Goal: Information Seeking & Learning: Learn about a topic

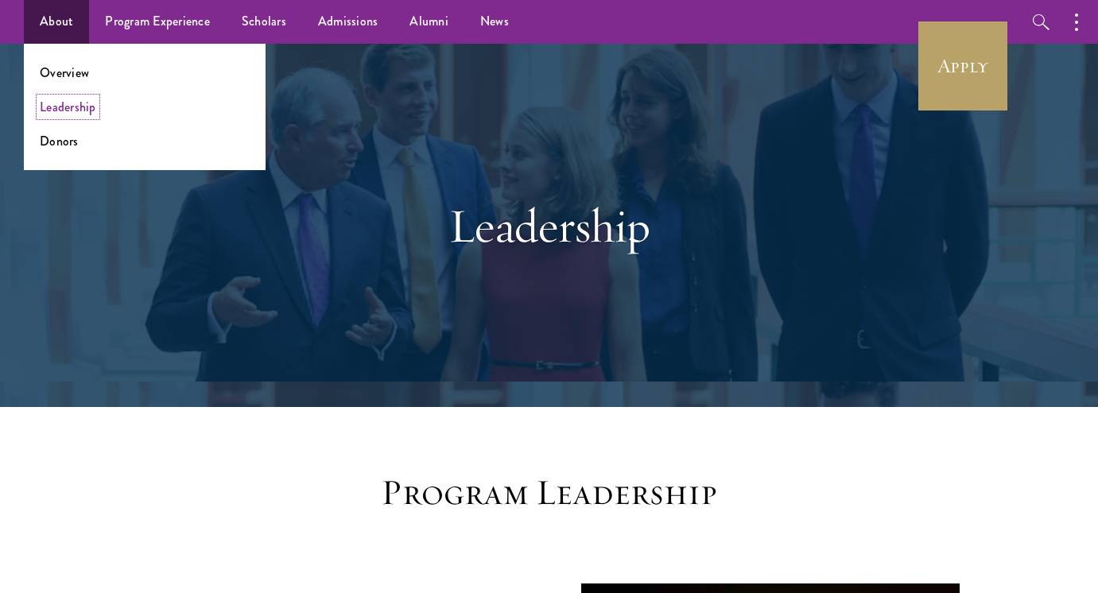
click at [63, 111] on link "Leadership" at bounding box center [68, 107] width 56 height 18
click at [73, 80] on link "Overview" at bounding box center [64, 73] width 49 height 18
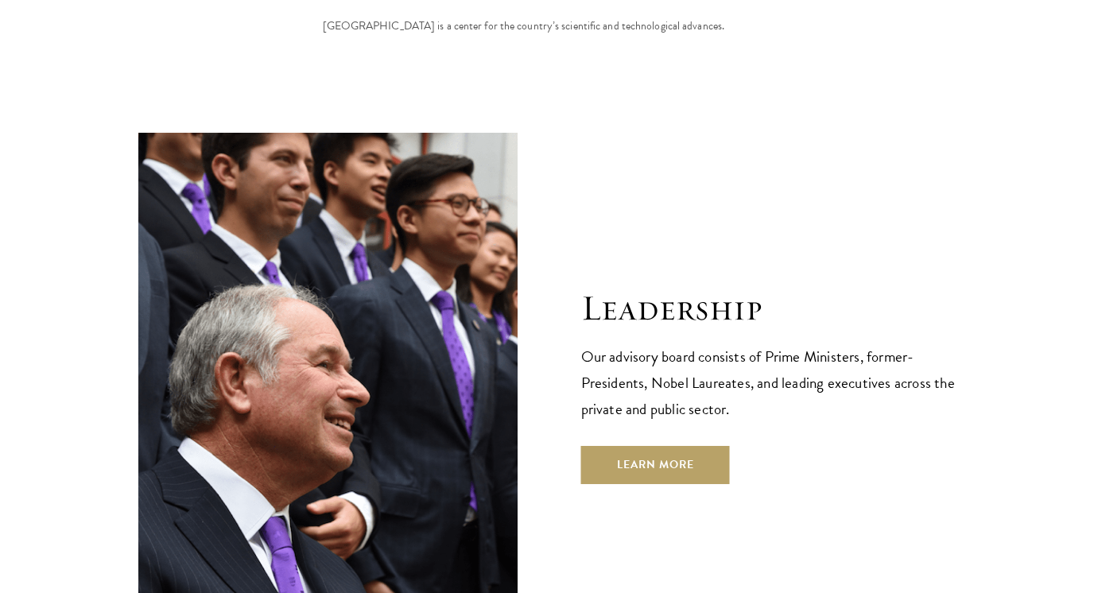
scroll to position [5445, 0]
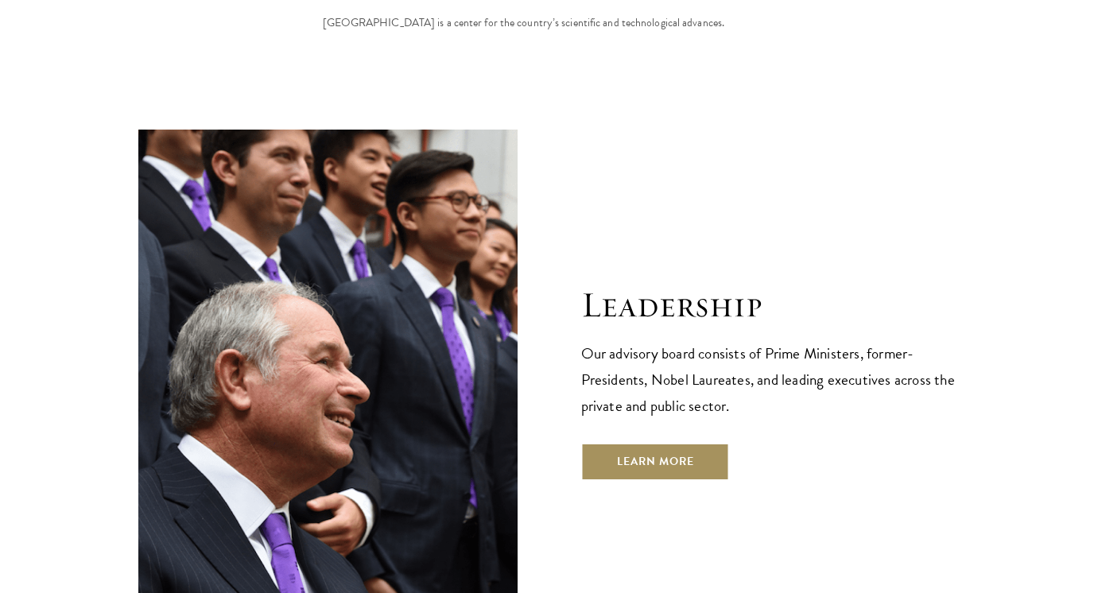
click at [655, 443] on link "Learn More" at bounding box center [655, 462] width 149 height 38
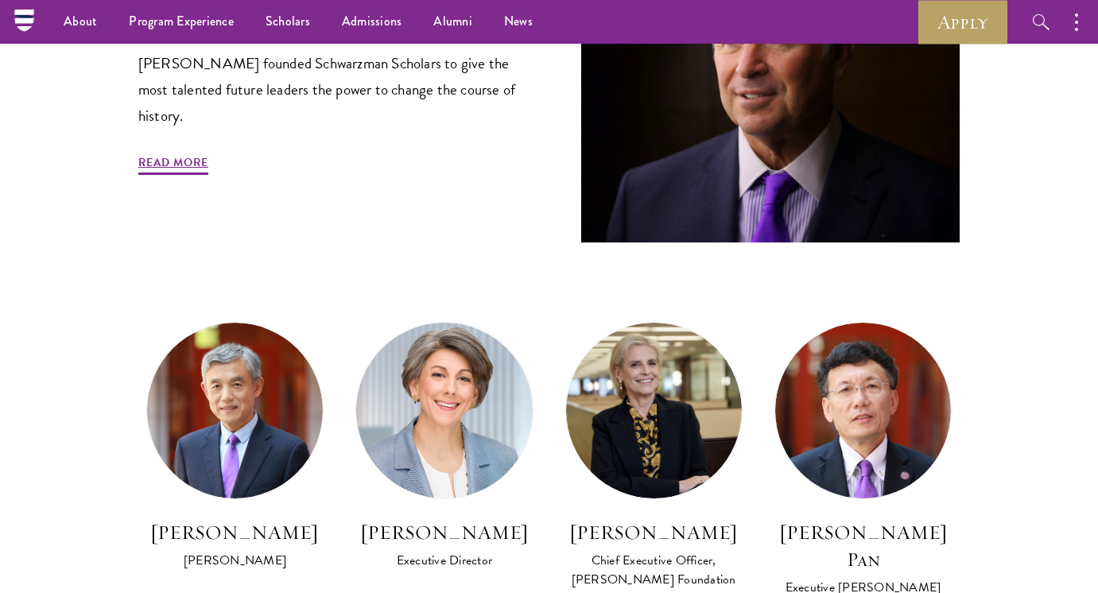
scroll to position [670, 0]
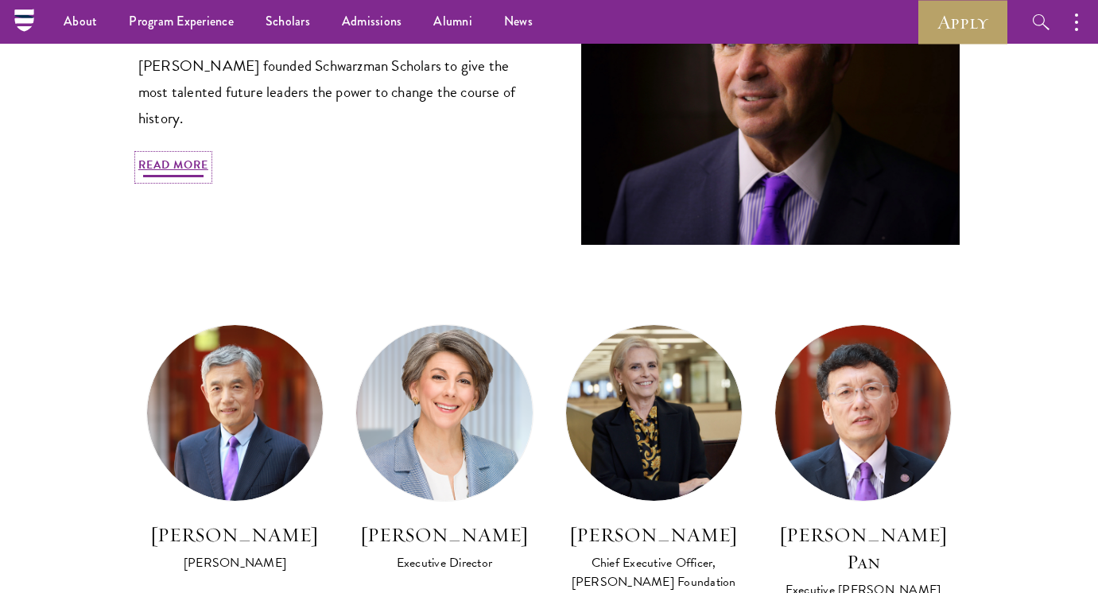
click at [199, 169] on link "Read More" at bounding box center [173, 167] width 70 height 25
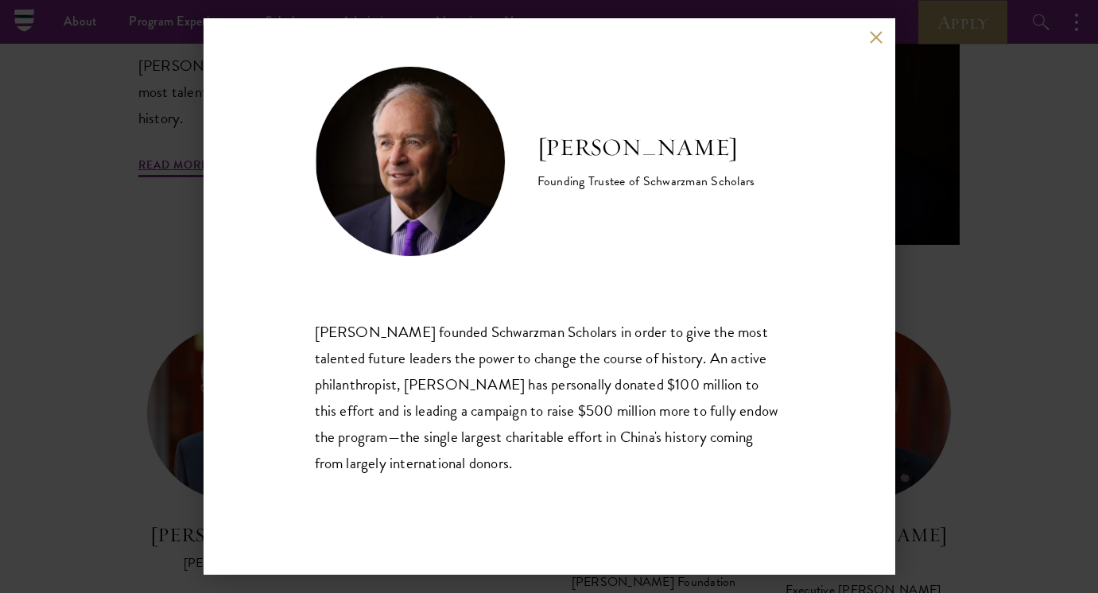
click at [872, 35] on button at bounding box center [877, 37] width 14 height 14
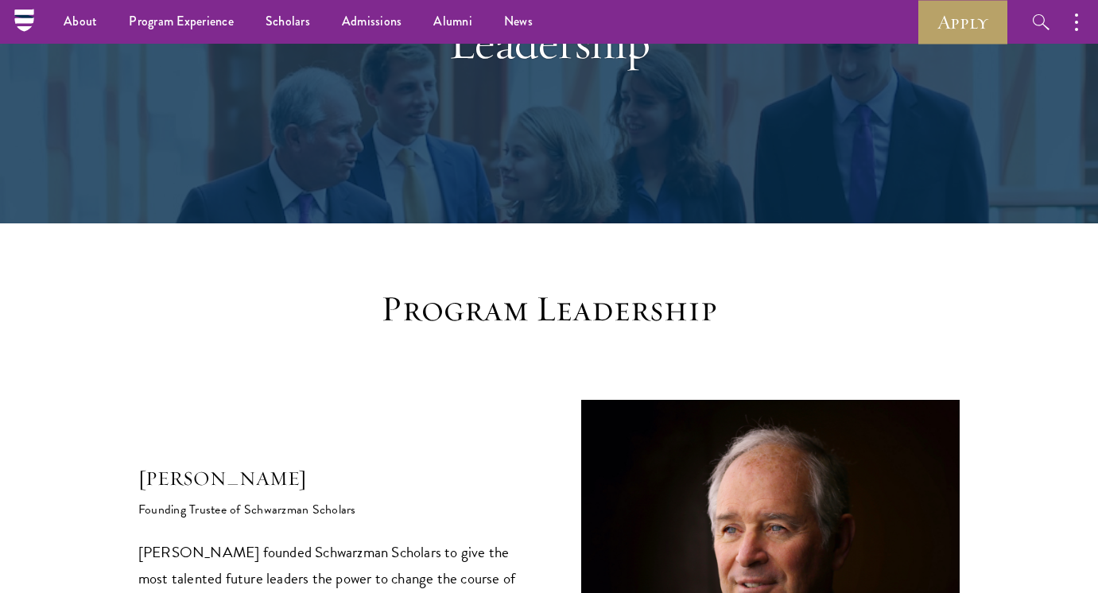
scroll to position [80, 0]
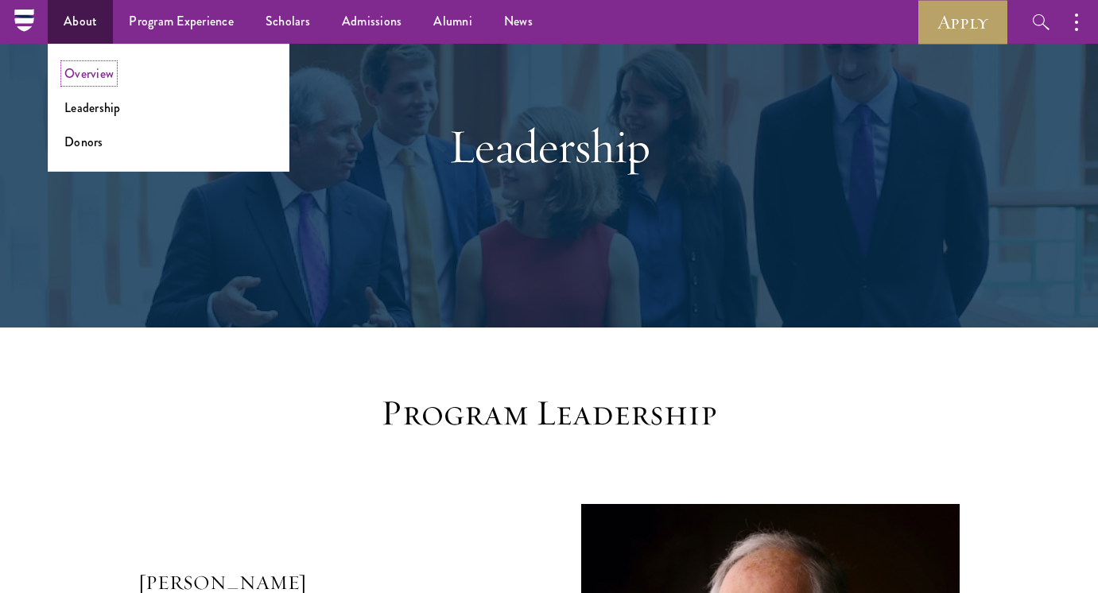
click at [82, 72] on link "Overview" at bounding box center [88, 73] width 49 height 18
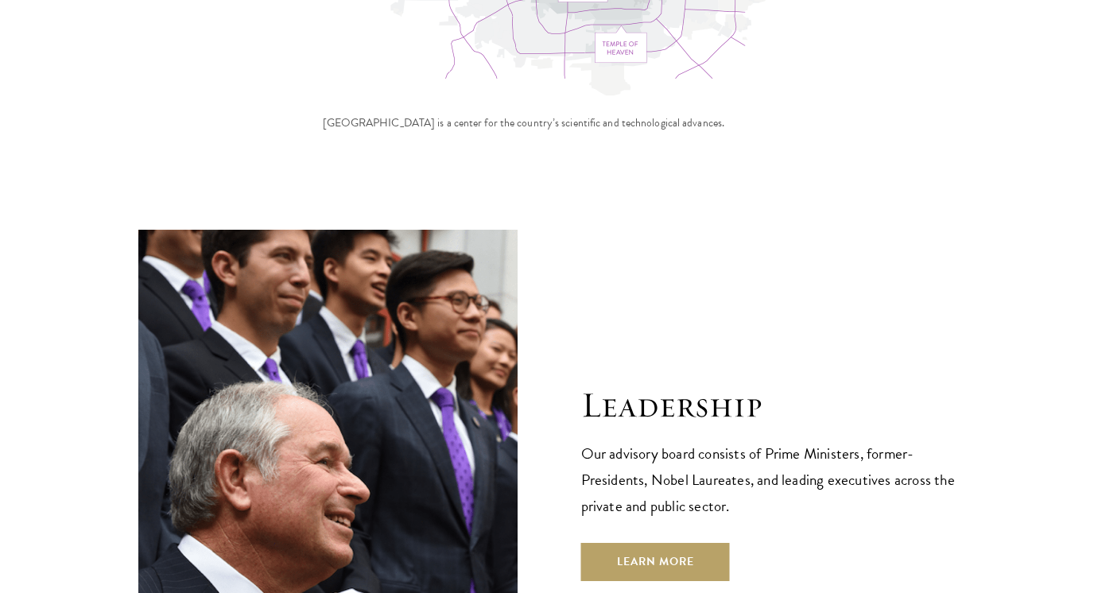
scroll to position [5347, 0]
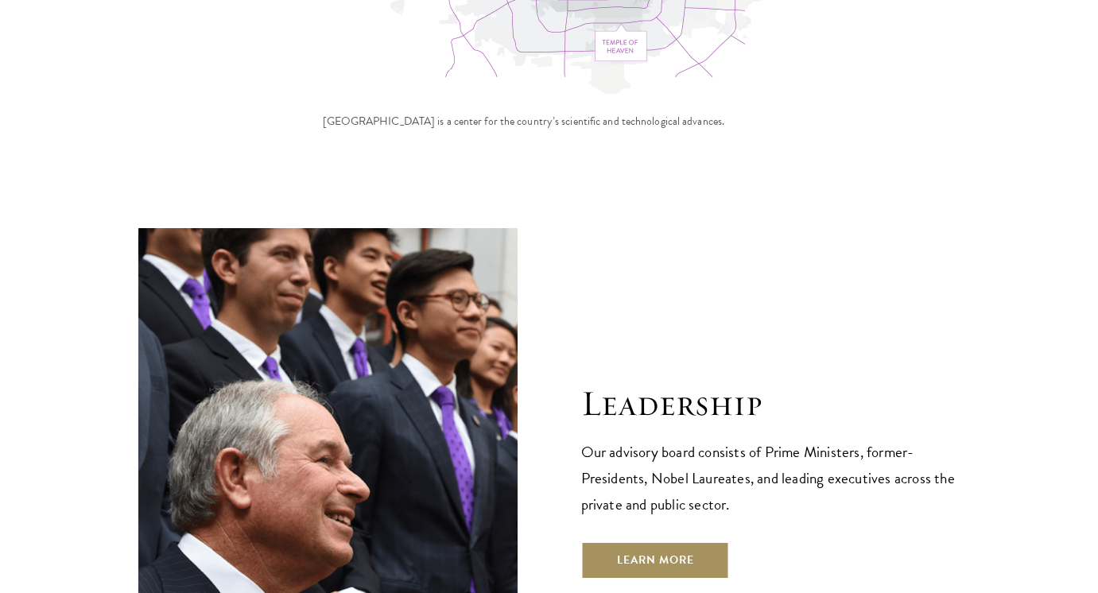
click at [674, 542] on link "Learn More" at bounding box center [655, 561] width 149 height 38
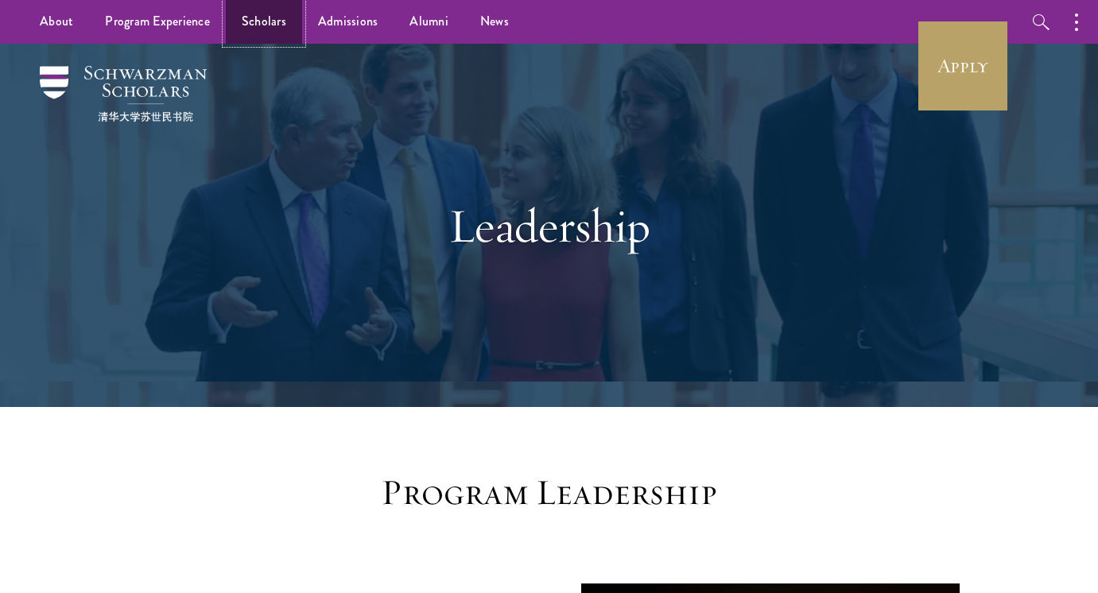
click at [253, 24] on link "Scholars" at bounding box center [264, 22] width 76 height 44
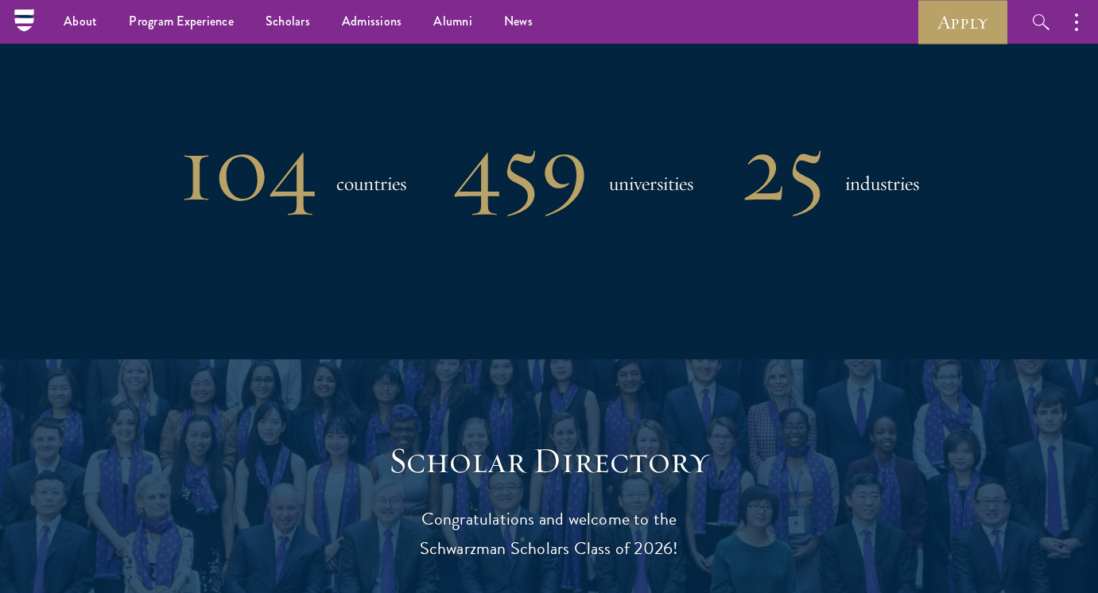
scroll to position [1070, 0]
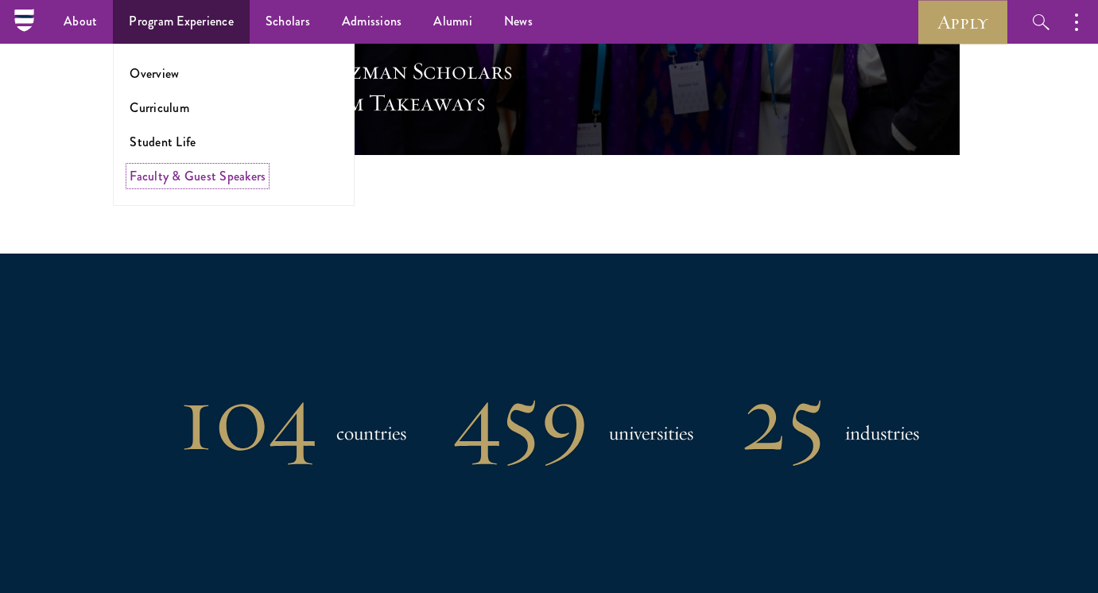
click at [167, 177] on link "Faculty & Guest Speakers" at bounding box center [198, 176] width 136 height 18
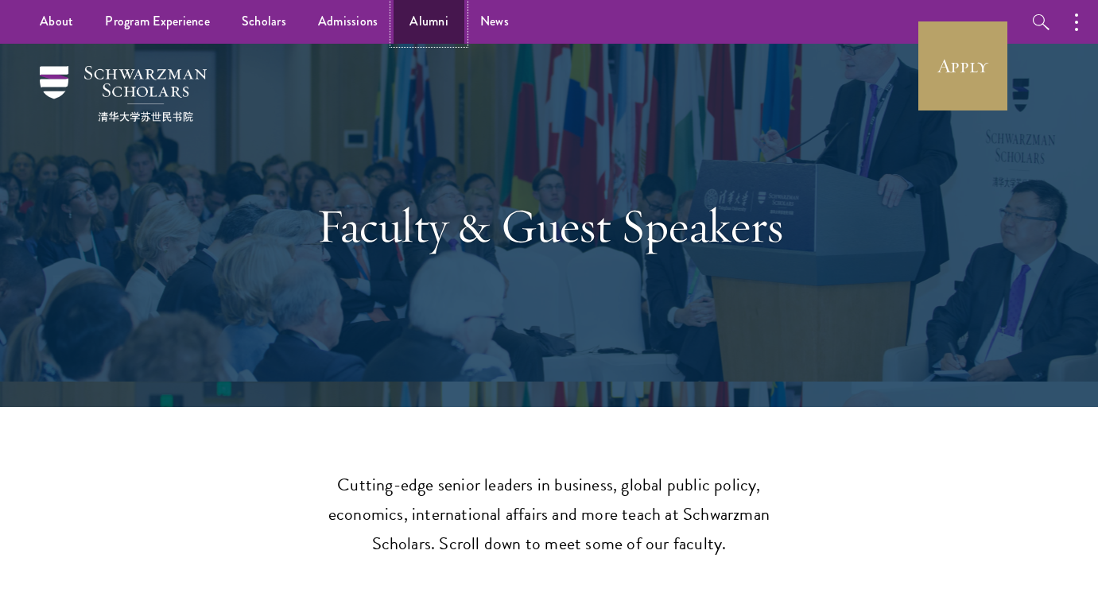
click at [431, 25] on link "Alumni" at bounding box center [429, 22] width 71 height 44
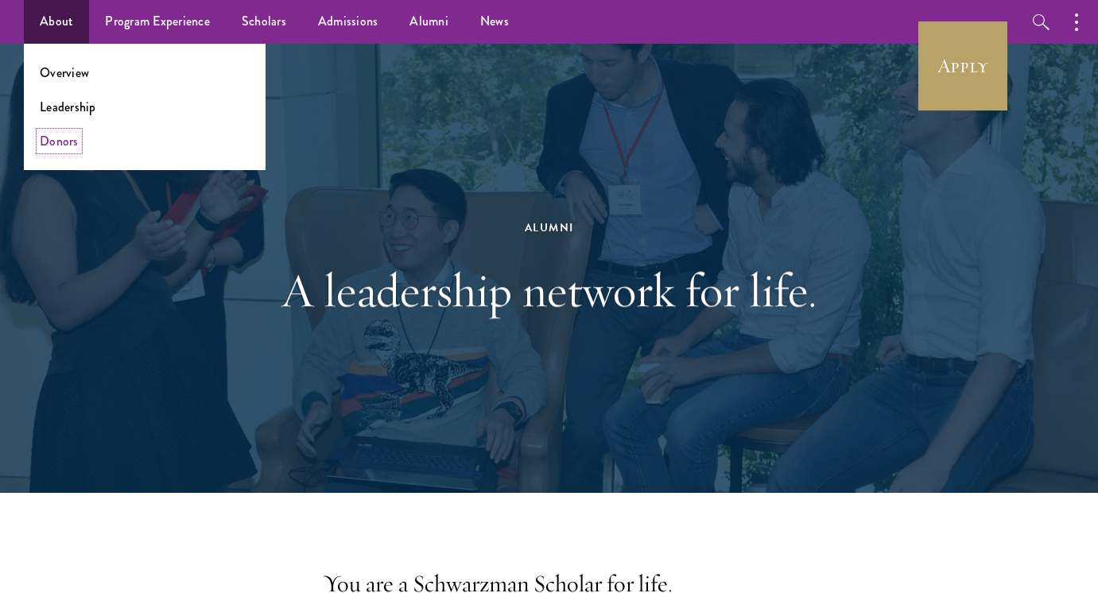
click at [60, 147] on link "Donors" at bounding box center [59, 141] width 39 height 18
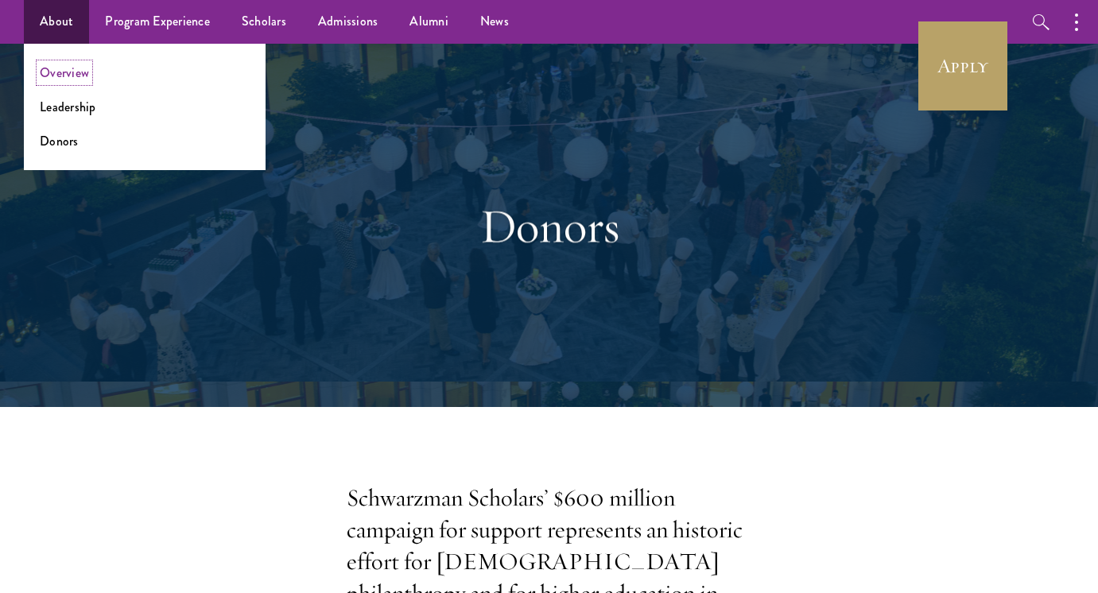
click at [72, 74] on link "Overview" at bounding box center [64, 73] width 49 height 18
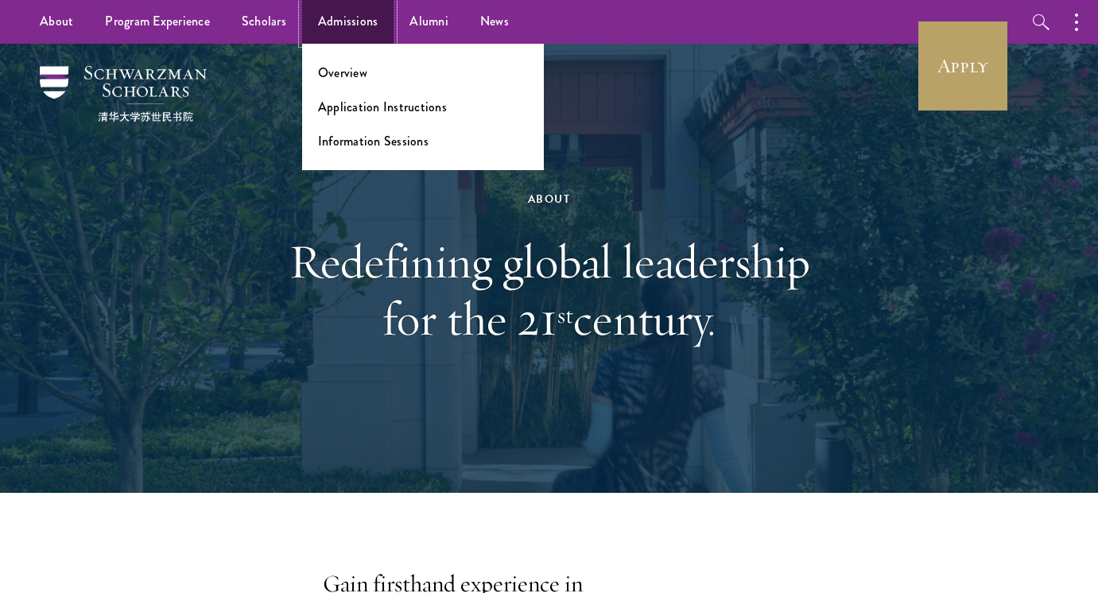
click at [367, 22] on link "Admissions" at bounding box center [348, 22] width 92 height 44
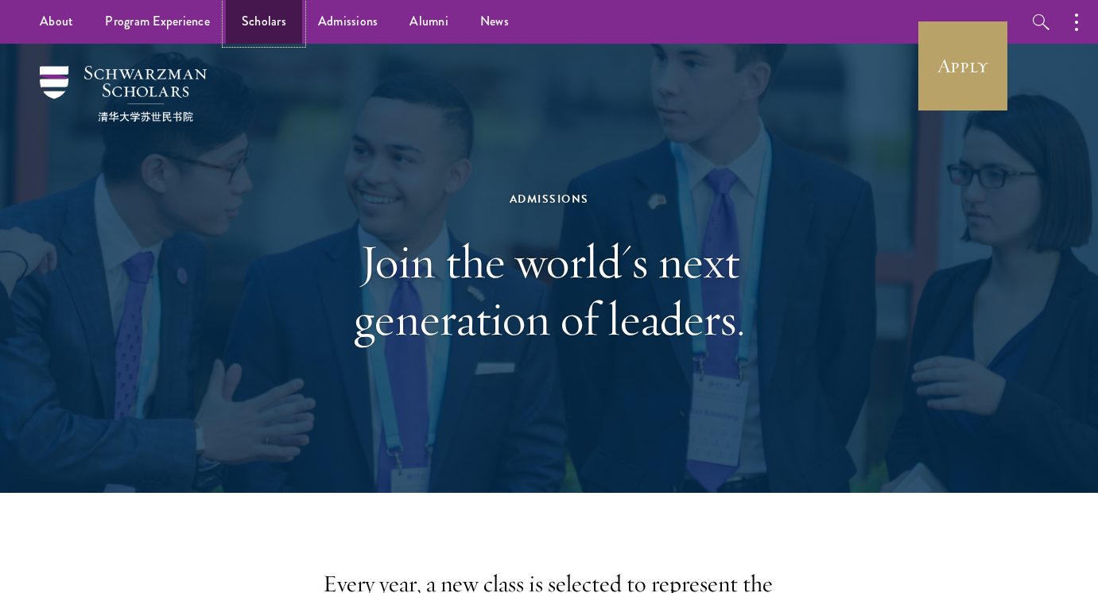
click at [282, 17] on link "Scholars" at bounding box center [264, 22] width 76 height 44
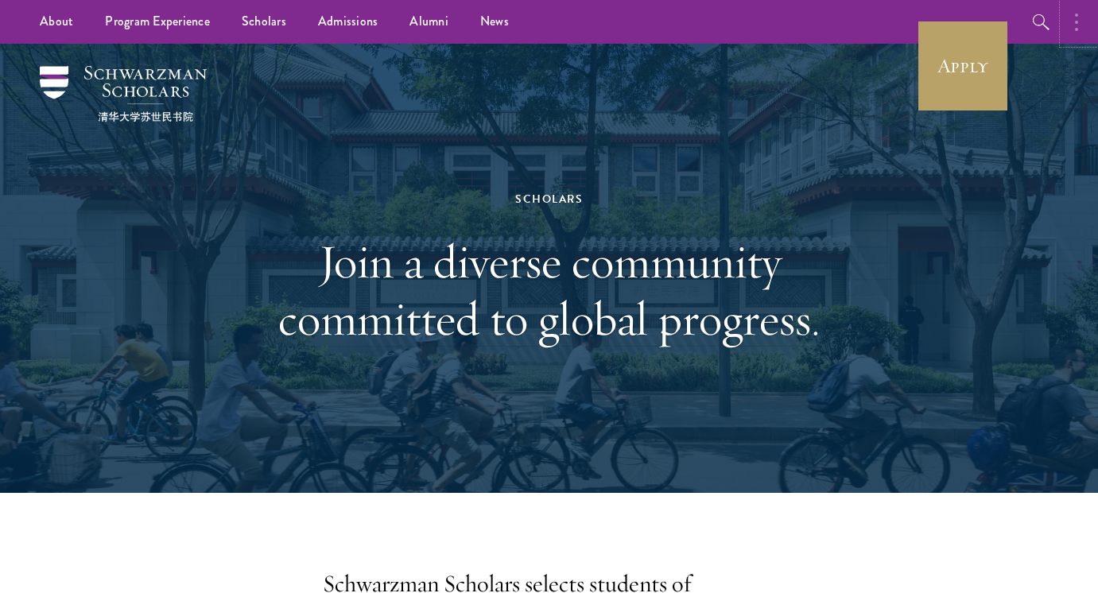
click at [1085, 26] on button "button" at bounding box center [1080, 22] width 35 height 44
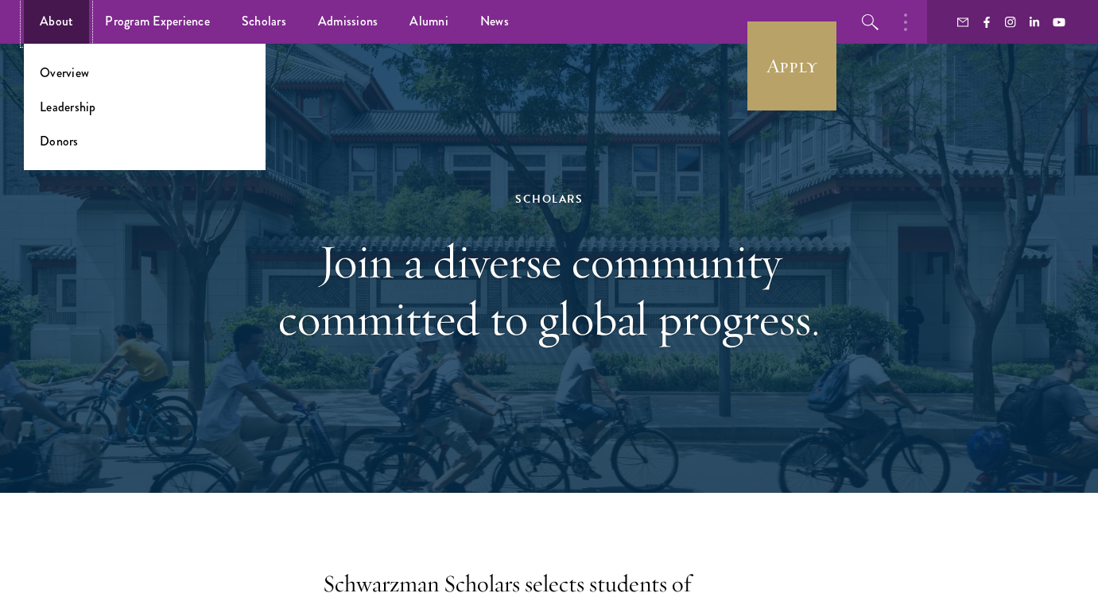
click at [56, 30] on link "About" at bounding box center [56, 22] width 65 height 44
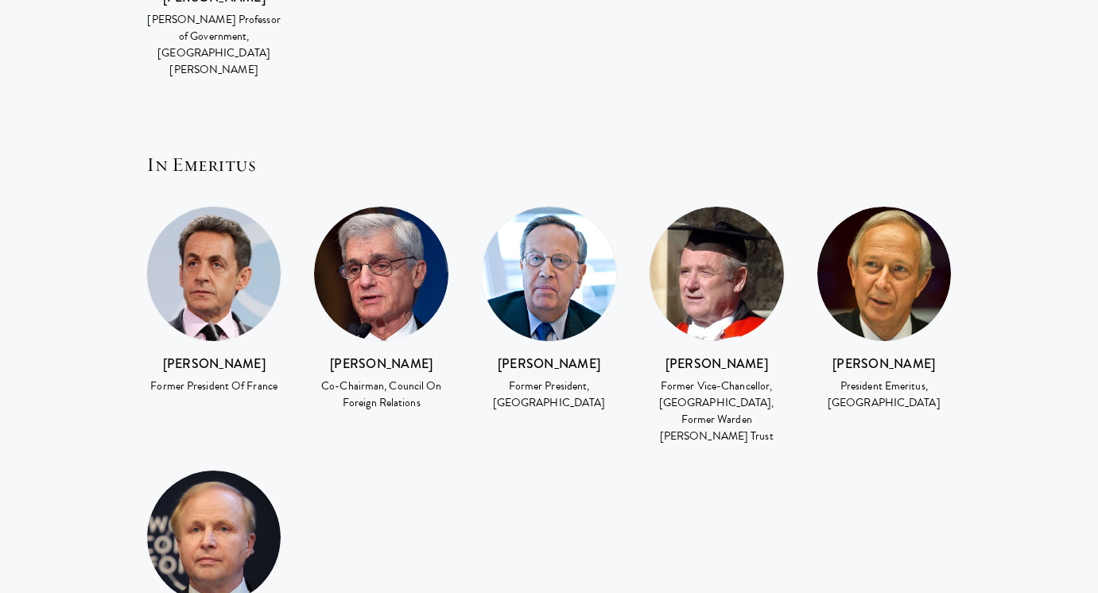
scroll to position [3029, 0]
